Goal: Download file/media

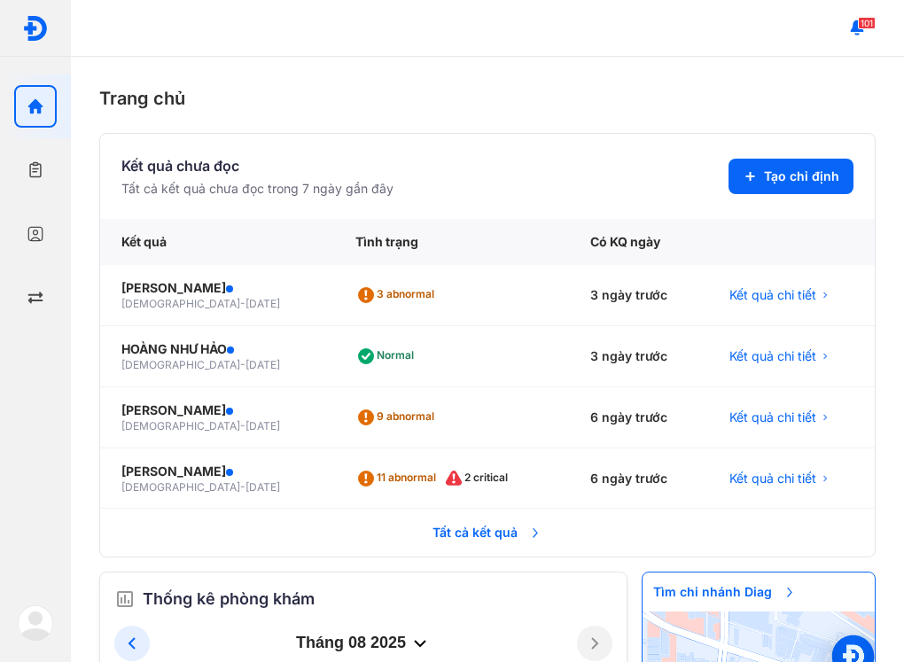
click at [462, 533] on span "Tất cả kết quả" at bounding box center [487, 532] width 131 height 39
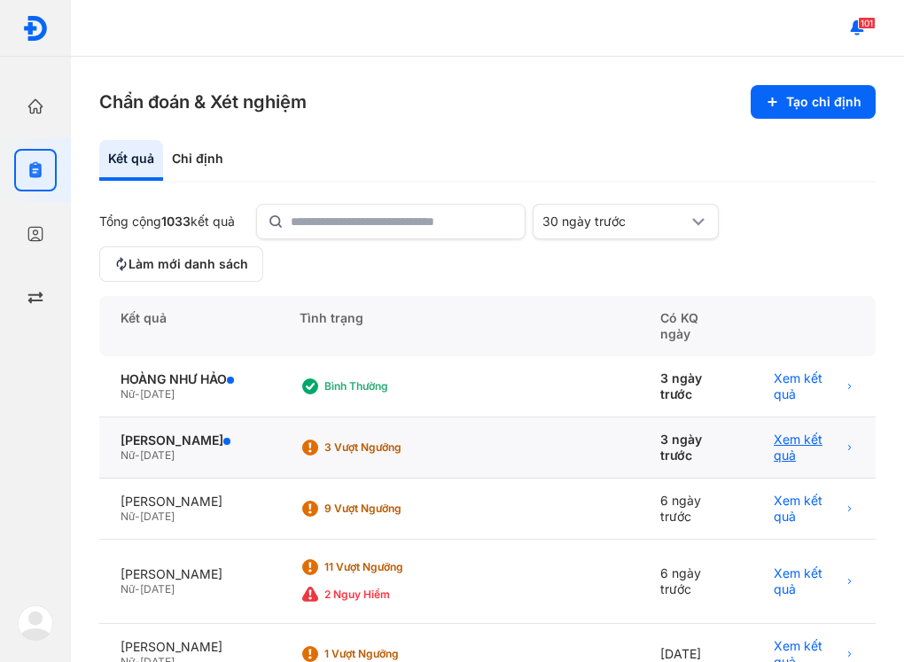
click at [784, 432] on span "Xem kết quả" at bounding box center [807, 448] width 67 height 32
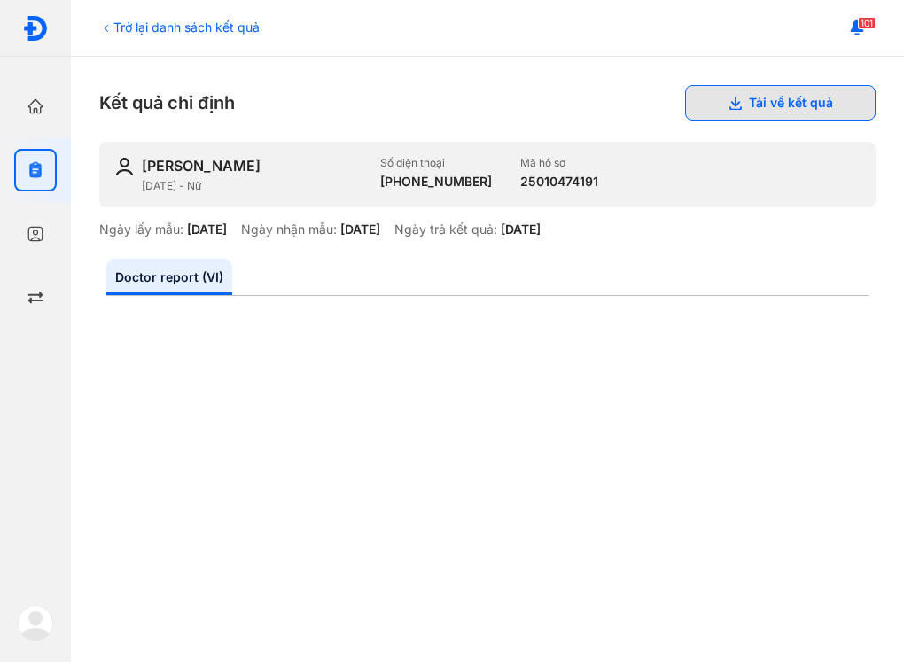
click at [808, 105] on button "Tải về kết quả" at bounding box center [780, 102] width 191 height 35
